Goal: Information Seeking & Learning: Learn about a topic

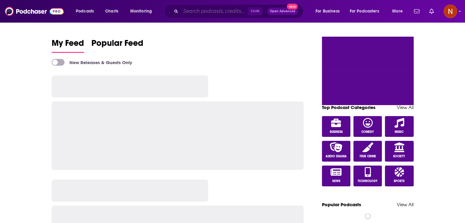
click at [189, 11] on input "Search podcasts, credits, & more..." at bounding box center [214, 11] width 67 height 10
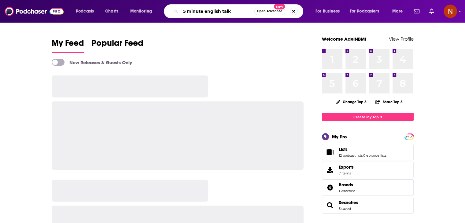
type input "5 minute english talk"
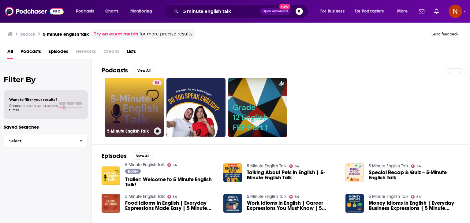
click at [133, 91] on link "54 5 Minute English Talk" at bounding box center [134, 107] width 59 height 59
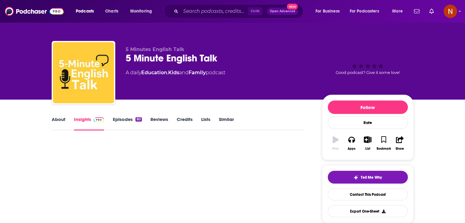
click at [254, 13] on span "Ctrl K" at bounding box center [255, 11] width 14 height 8
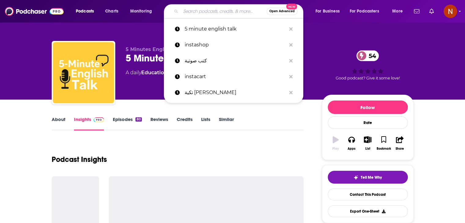
click at [230, 9] on input "Search podcasts, credits, & more..." at bounding box center [224, 11] width 86 height 10
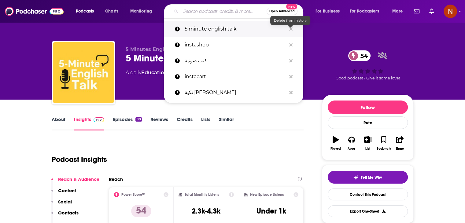
click at [290, 30] on icon "Search podcasts, credits, & more..." at bounding box center [290, 28] width 3 height 3
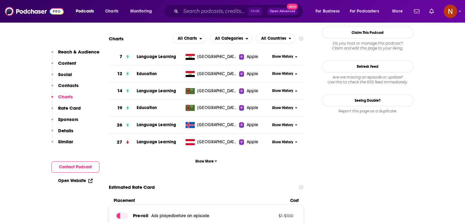
scroll to position [554, 0]
click at [208, 164] on span "Show More" at bounding box center [206, 161] width 22 height 4
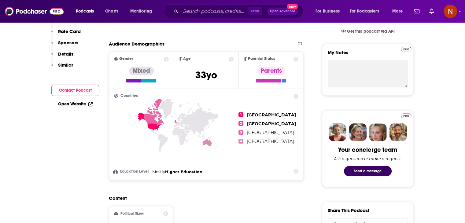
scroll to position [0, 0]
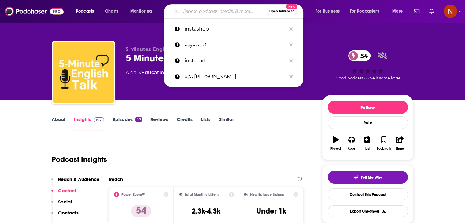
click at [223, 13] on input "Search podcasts, credits, & more..." at bounding box center [224, 11] width 86 height 10
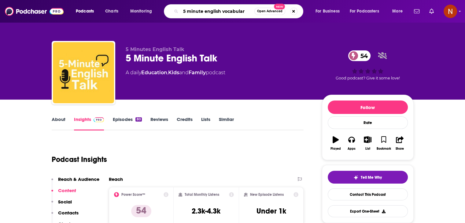
type input "5 minute english vocabulary"
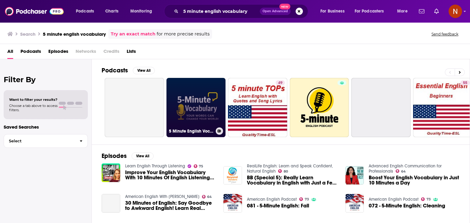
click at [204, 98] on link "5 Minute English Vocabulary Show" at bounding box center [195, 107] width 59 height 59
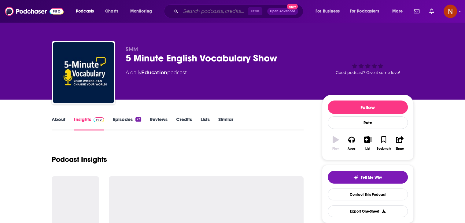
click at [207, 13] on input "Search podcasts, credits, & more..." at bounding box center [214, 11] width 67 height 10
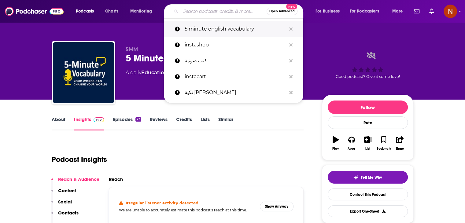
click at [290, 28] on icon "Search podcasts, credits, & more..." at bounding box center [290, 28] width 3 height 3
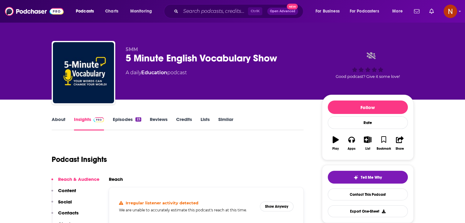
click at [321, 31] on div "5MM 5 Minute English Vocabulary Show A daily Education podcast Good podcast? Gi…" at bounding box center [233, 50] width 392 height 100
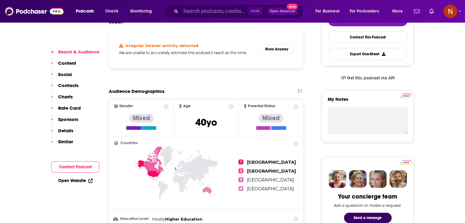
scroll to position [158, 0]
click at [272, 54] on div "Irregular listener activity detected We are unable to accurately estimate this …" at bounding box center [206, 49] width 185 height 29
click at [274, 49] on button "Show Anyway" at bounding box center [277, 49] width 34 height 10
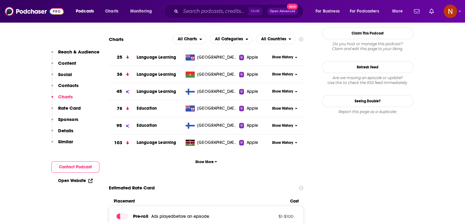
scroll to position [554, 0]
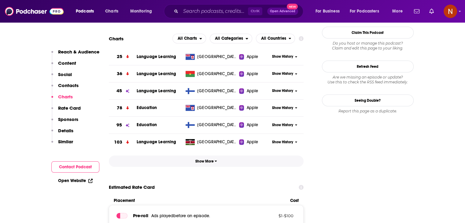
click at [210, 162] on span "Show More" at bounding box center [206, 161] width 22 height 4
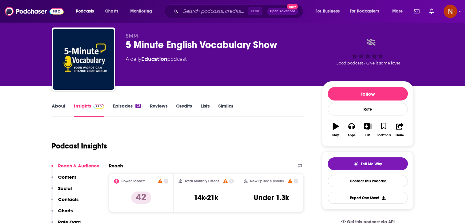
scroll to position [0, 0]
